Goal: Task Accomplishment & Management: Manage account settings

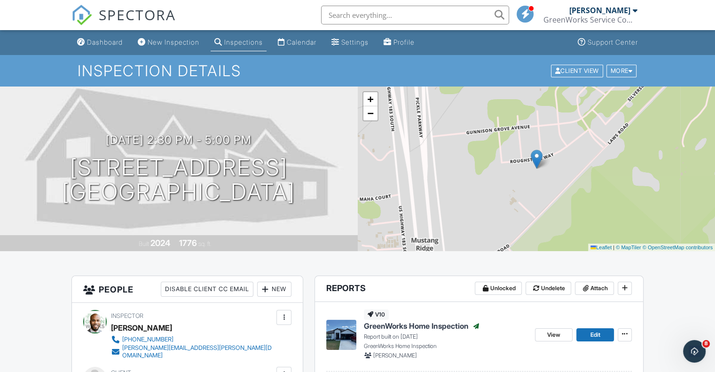
click at [89, 11] on img at bounding box center [81, 15] width 21 height 21
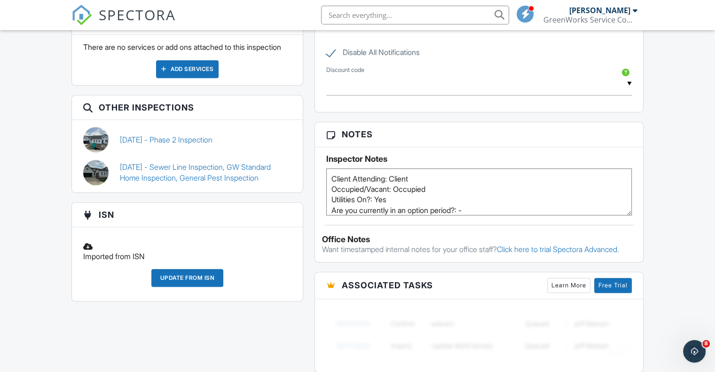
scroll to position [520, 0]
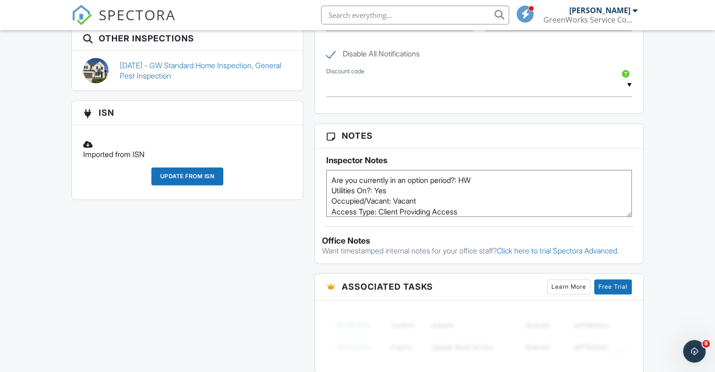
scroll to position [519, 0]
